Goal: Task Accomplishment & Management: Manage account settings

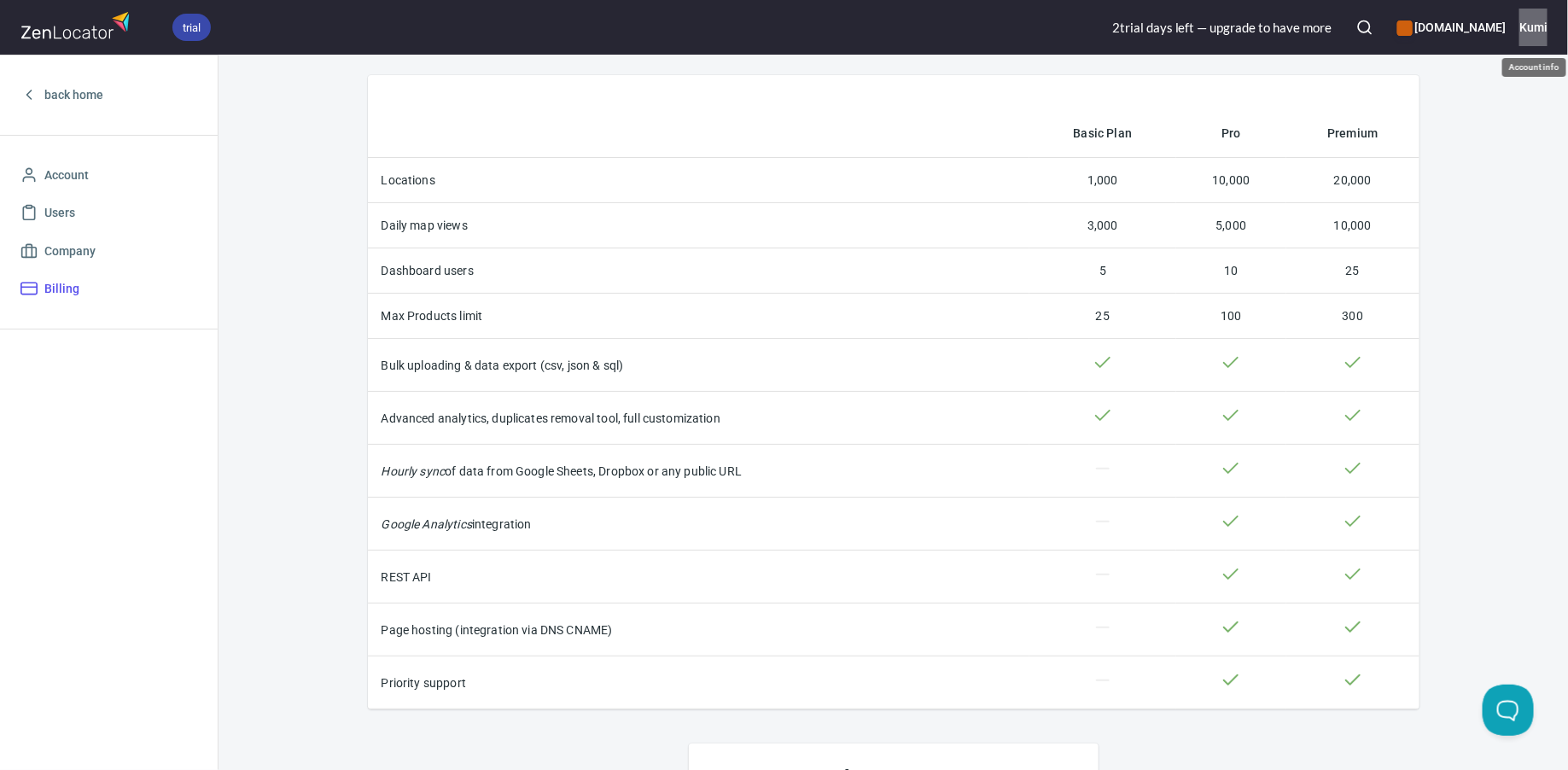
click at [1537, 32] on h6 "Kumi" at bounding box center [1533, 27] width 28 height 19
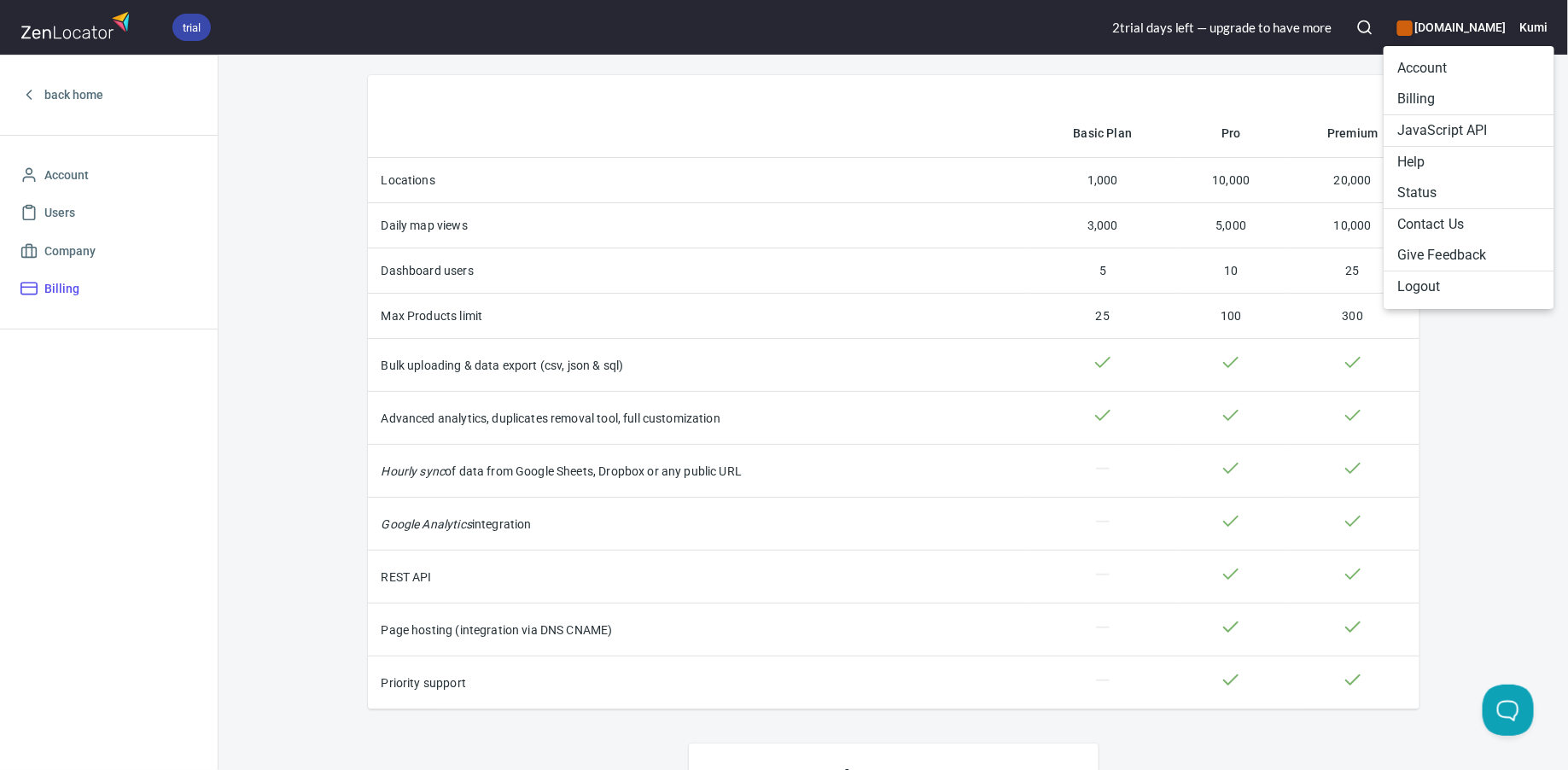
click at [1432, 288] on li "Logout" at bounding box center [1469, 287] width 171 height 31
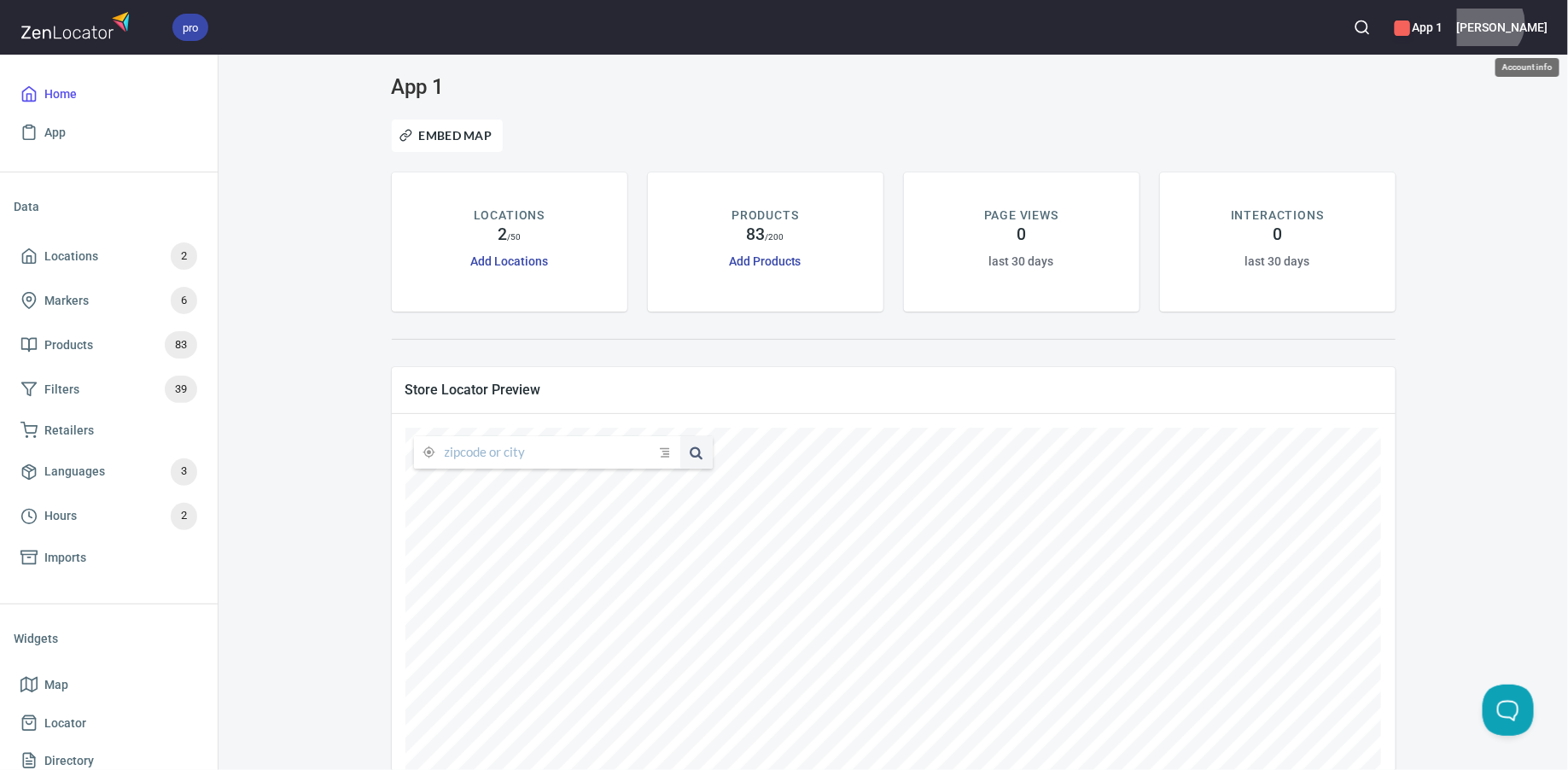
click at [1537, 23] on h6 "Andrew" at bounding box center [1502, 27] width 91 height 19
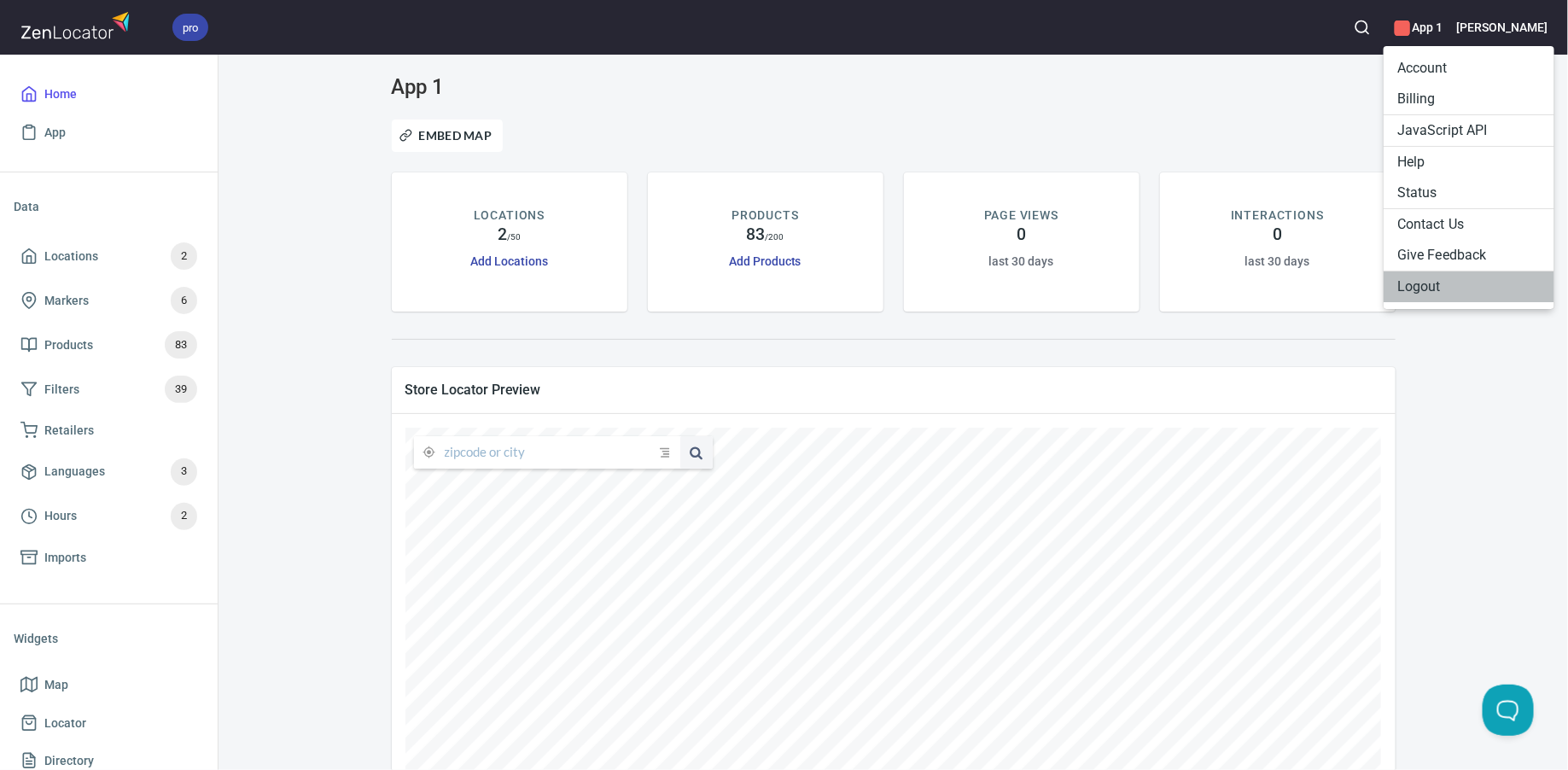
click at [1454, 279] on li "Logout" at bounding box center [1469, 287] width 171 height 31
